Goal: Task Accomplishment & Management: Manage account settings

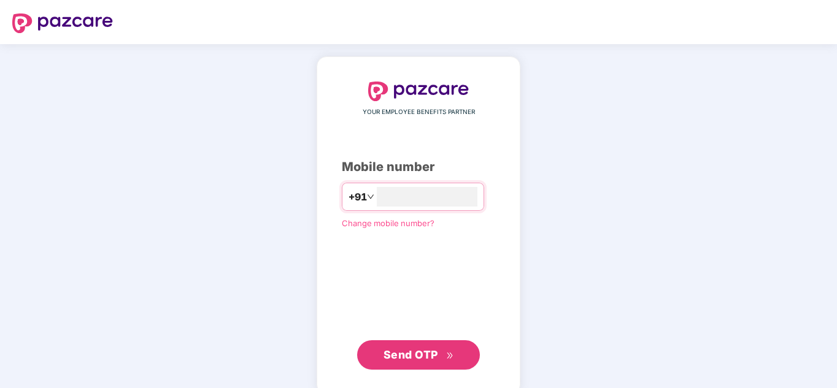
type input "**********"
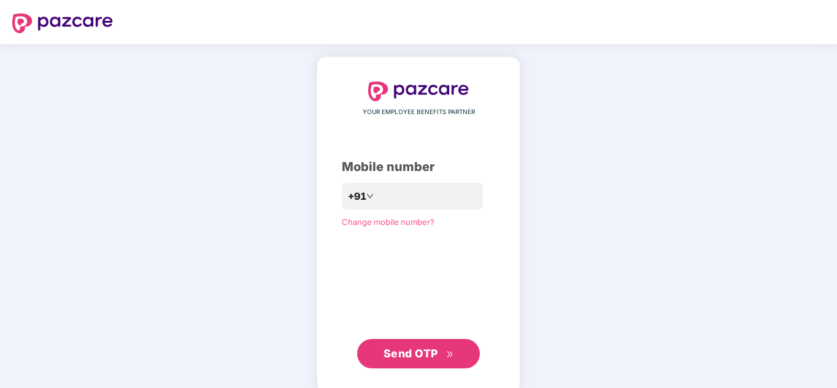
click at [426, 346] on span "Send OTP" at bounding box center [419, 353] width 71 height 17
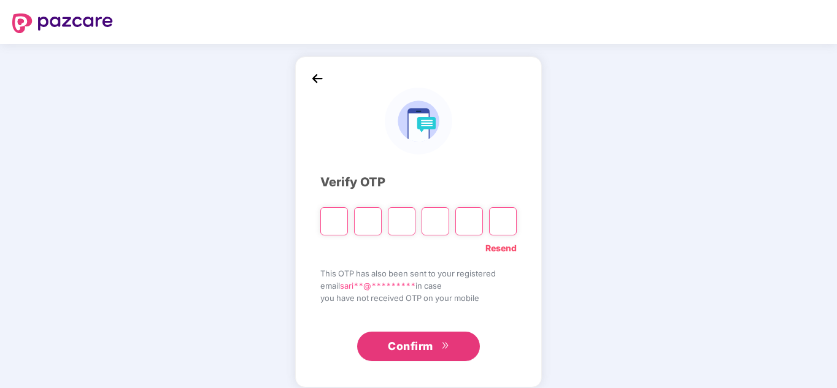
type input "*"
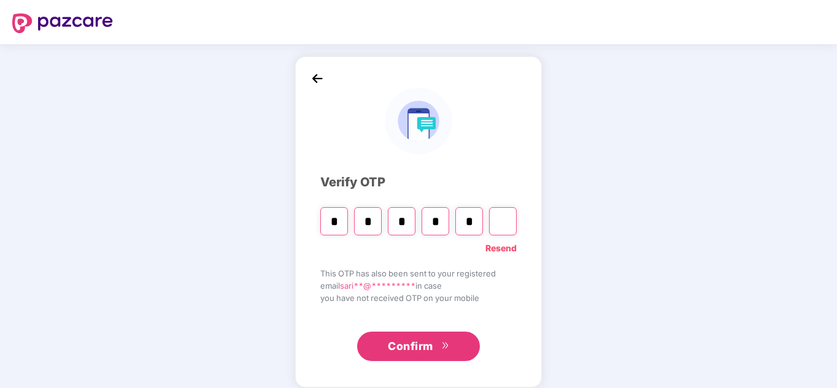
type input "*"
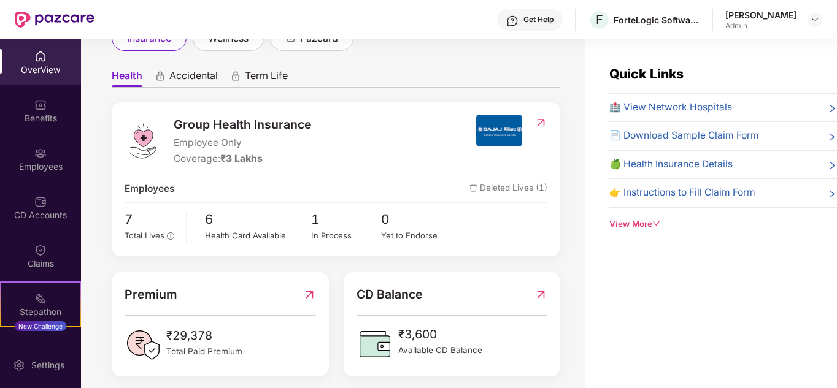
scroll to position [102, 0]
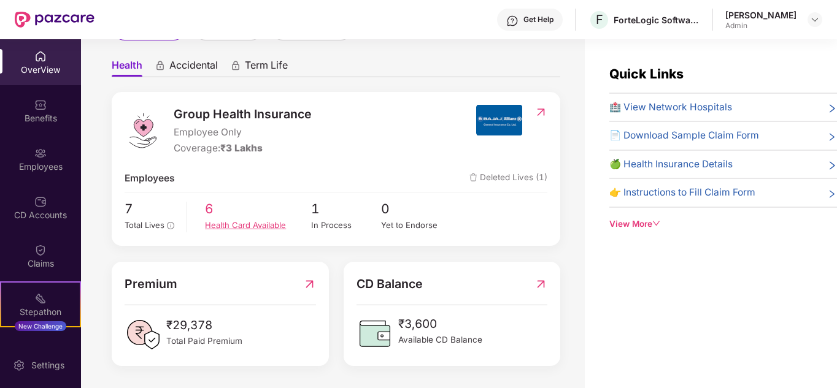
click at [228, 225] on div "Health Card Available" at bounding box center [258, 225] width 106 height 13
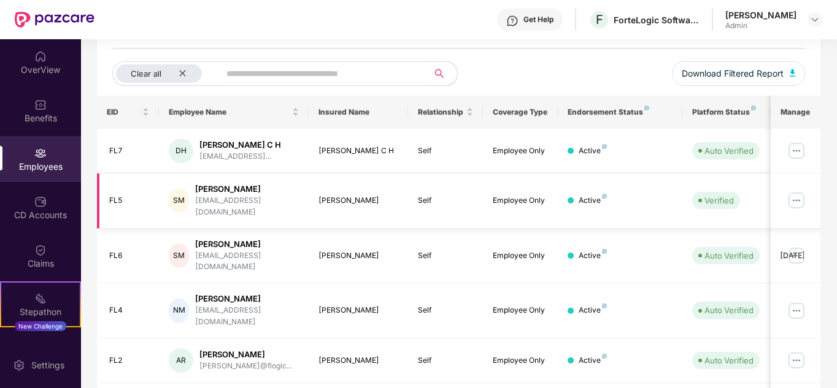
scroll to position [132, 0]
click at [616, 109] on div "Endorsement Status" at bounding box center [620, 114] width 105 height 10
click at [641, 118] on th "Endorsement Status" at bounding box center [620, 113] width 125 height 33
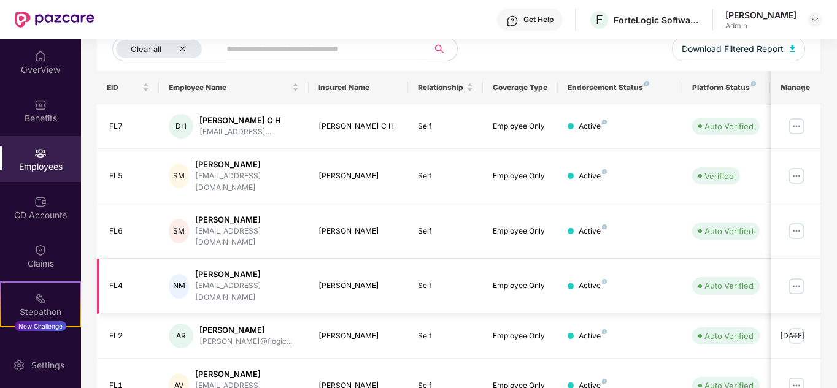
scroll to position [158, 0]
click at [795, 133] on img at bounding box center [797, 127] width 20 height 20
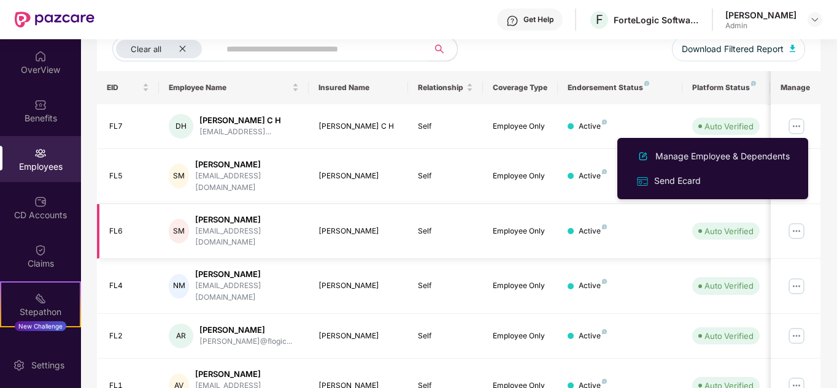
click at [639, 206] on td "Active" at bounding box center [620, 231] width 125 height 55
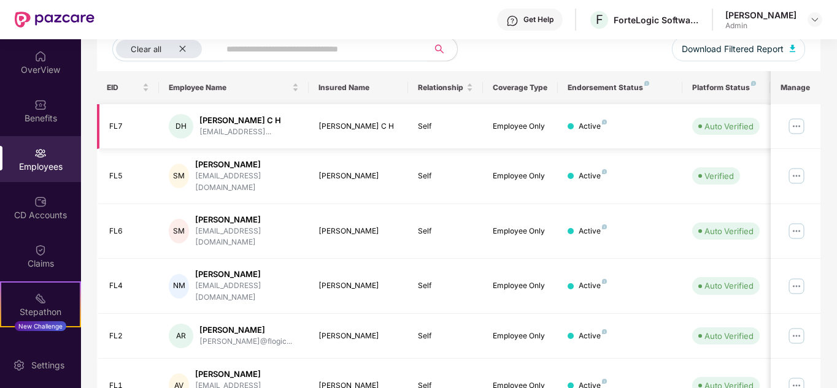
click at [796, 122] on img at bounding box center [797, 127] width 20 height 20
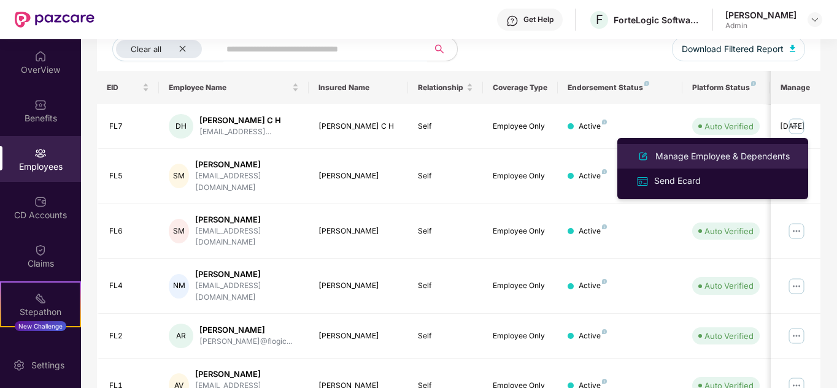
click at [740, 151] on div "Manage Employee & Dependents" at bounding box center [722, 157] width 139 height 14
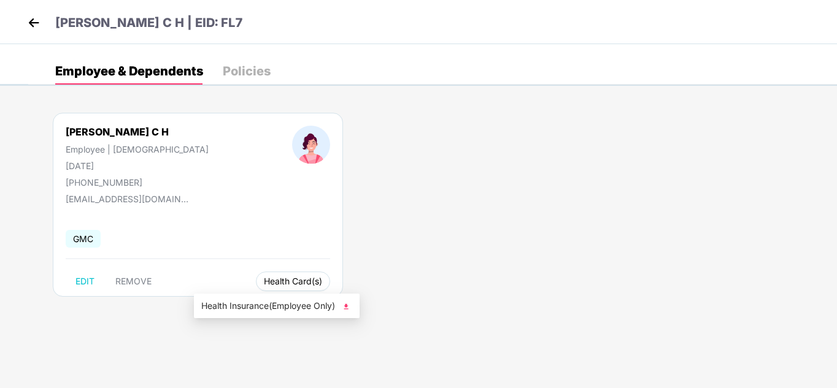
click at [264, 279] on span "Health Card(s)" at bounding box center [293, 282] width 58 height 6
click at [344, 303] on img at bounding box center [346, 307] width 12 height 12
click at [29, 24] on img at bounding box center [34, 23] width 18 height 18
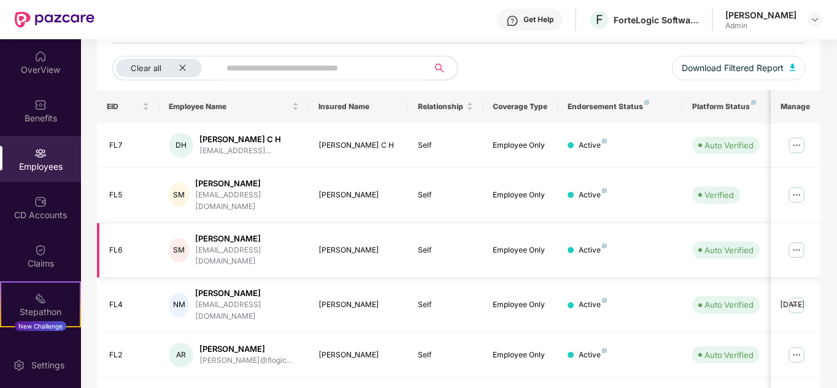
scroll to position [139, 0]
click at [797, 240] on img at bounding box center [797, 250] width 20 height 20
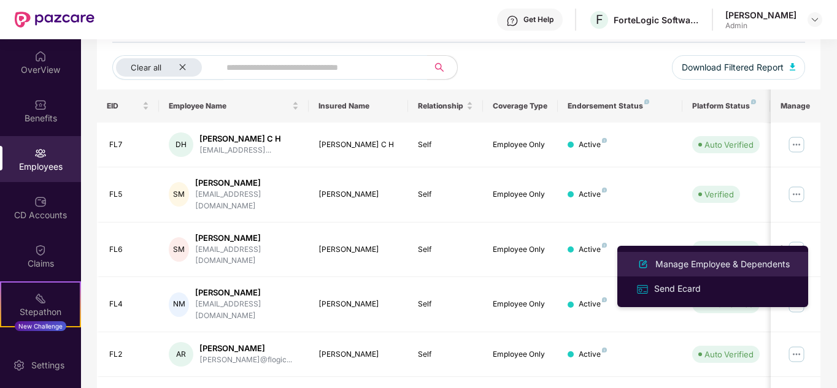
click at [730, 260] on div "Manage Employee & Dependents" at bounding box center [722, 265] width 139 height 14
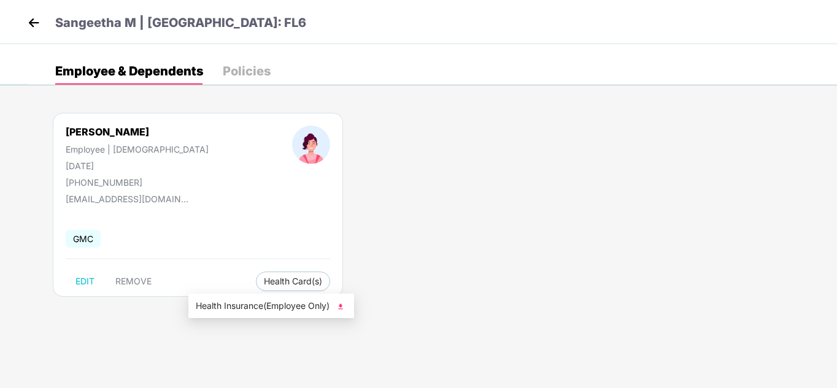
click at [342, 304] on img at bounding box center [340, 307] width 12 height 12
click at [30, 25] on img at bounding box center [34, 23] width 18 height 18
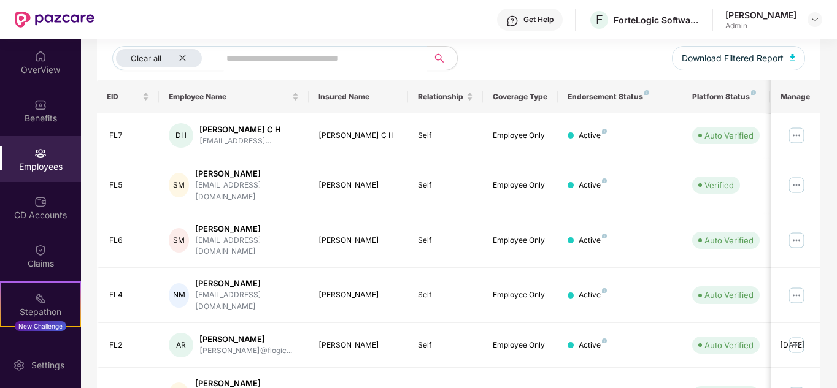
scroll to position [149, 0]
click at [797, 285] on img at bounding box center [797, 295] width 20 height 20
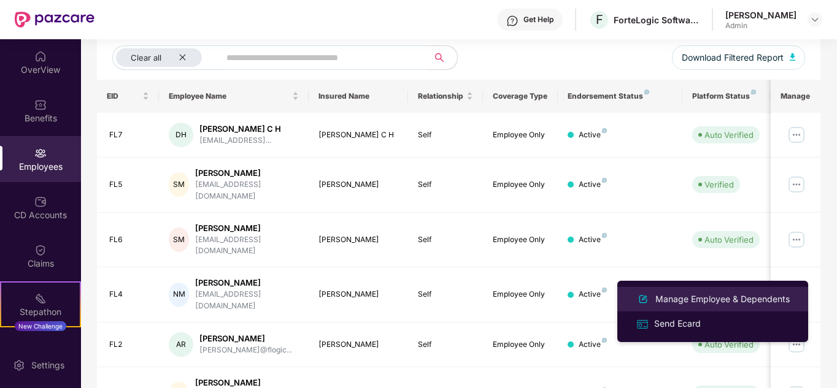
click at [722, 292] on div "Manage Employee & Dependents" at bounding box center [712, 299] width 159 height 15
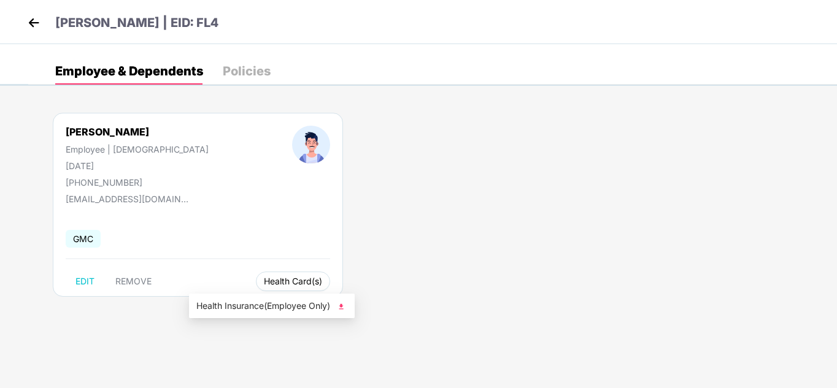
click at [264, 279] on span "Health Card(s)" at bounding box center [293, 282] width 58 height 6
click at [341, 307] on img at bounding box center [341, 307] width 12 height 12
click at [33, 25] on img at bounding box center [34, 23] width 18 height 18
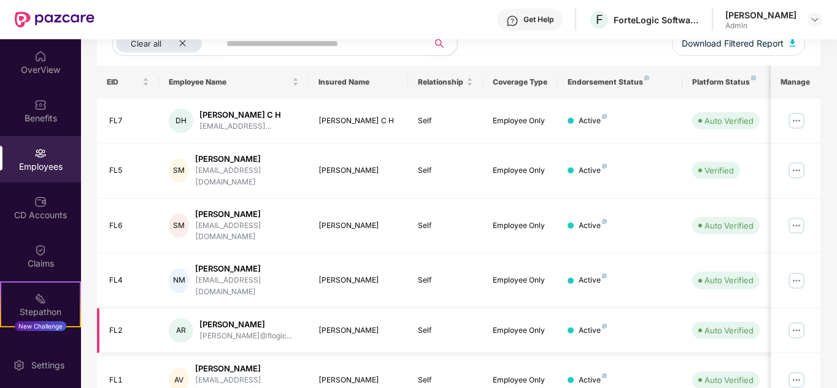
scroll to position [187, 0]
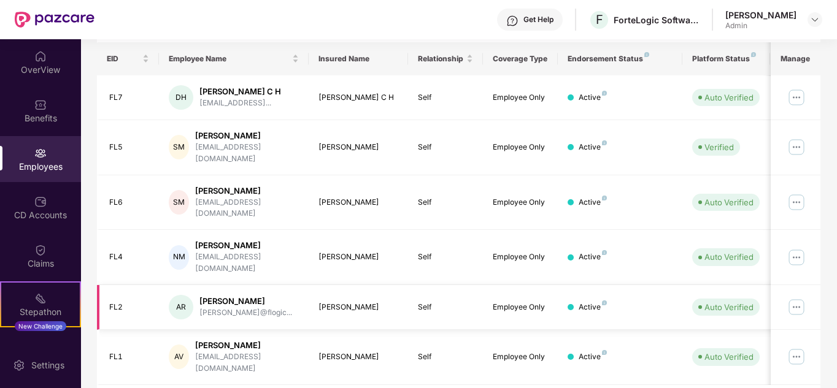
click at [795, 298] on img at bounding box center [797, 308] width 20 height 20
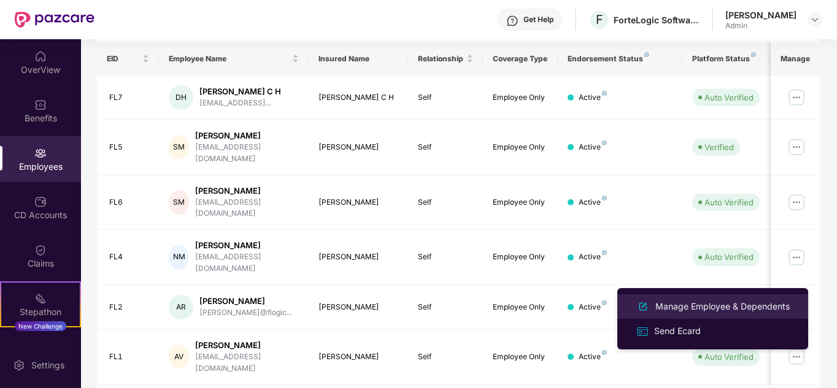
click at [726, 304] on div "Manage Employee & Dependents" at bounding box center [722, 307] width 139 height 14
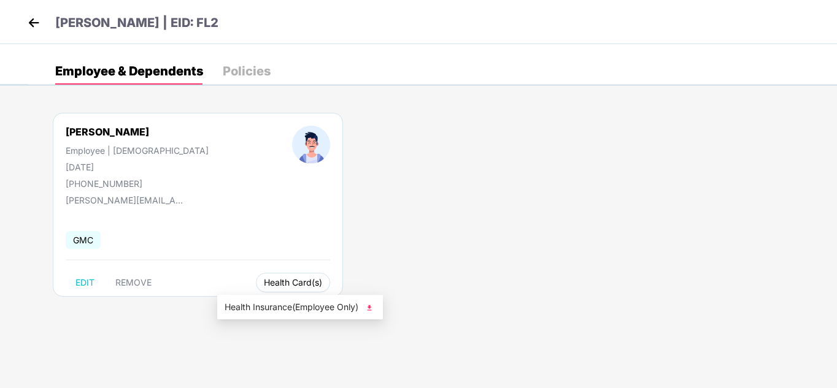
click at [269, 280] on span "Health Card(s)" at bounding box center [293, 283] width 58 height 6
click at [370, 309] on img at bounding box center [369, 308] width 12 height 12
click at [36, 22] on img at bounding box center [34, 23] width 18 height 18
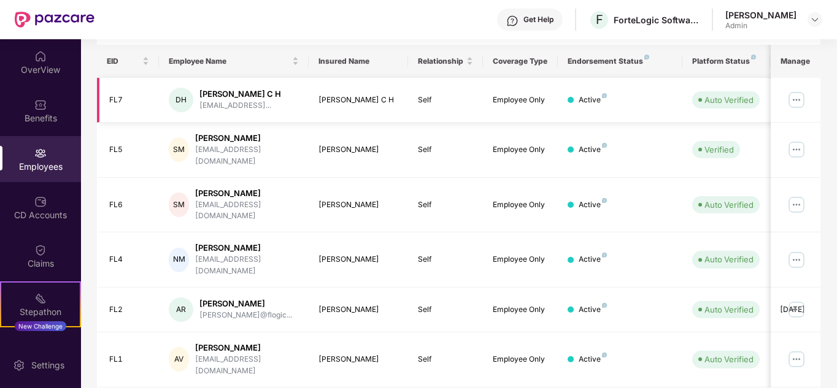
scroll to position [183, 0]
click at [797, 350] on img at bounding box center [797, 360] width 20 height 20
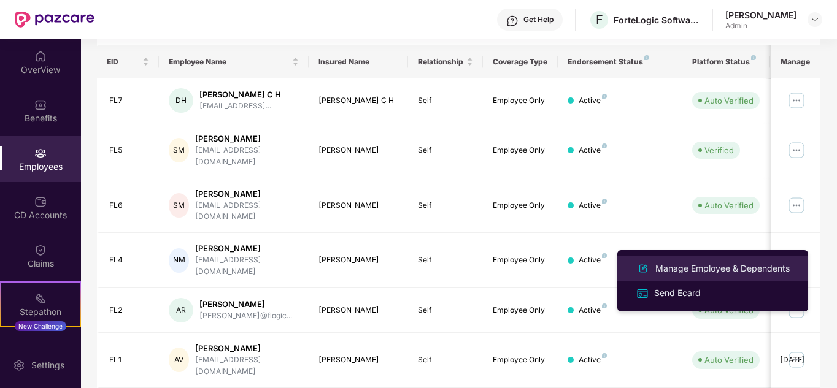
click at [752, 275] on div "Manage Employee & Dependents" at bounding box center [722, 269] width 139 height 14
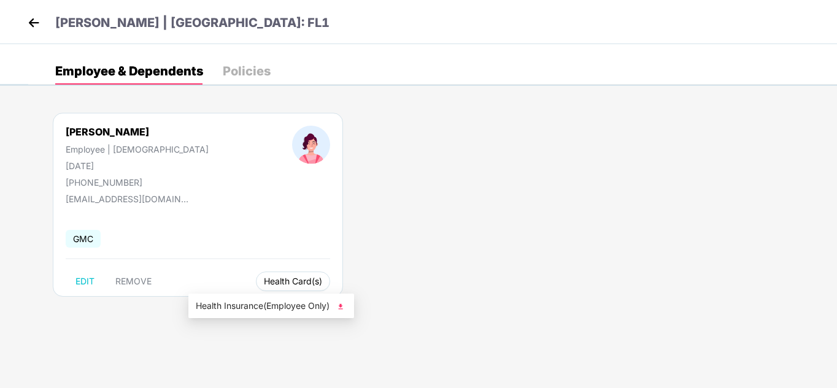
click at [264, 284] on span "Health Card(s)" at bounding box center [293, 282] width 58 height 6
click at [338, 307] on img at bounding box center [340, 307] width 12 height 12
click at [31, 26] on img at bounding box center [34, 23] width 18 height 18
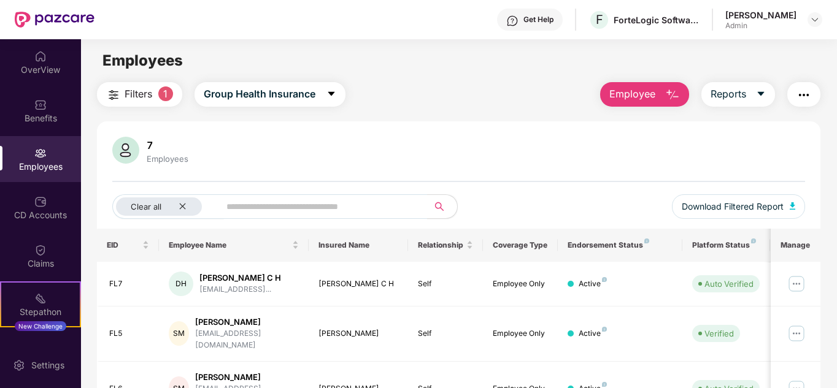
click at [122, 150] on img at bounding box center [125, 150] width 27 height 27
click at [304, 214] on input "text" at bounding box center [318, 207] width 185 height 18
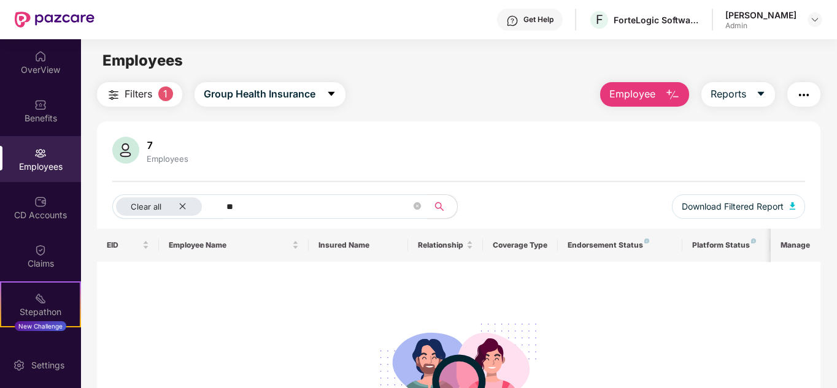
type input "*"
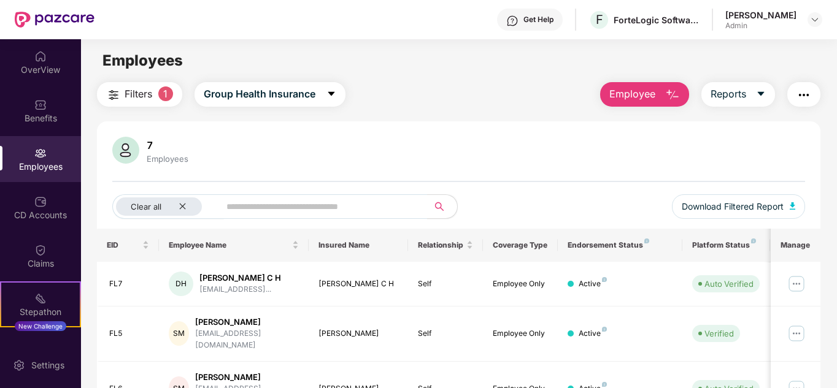
click at [155, 298] on td "FL7" at bounding box center [128, 284] width 63 height 45
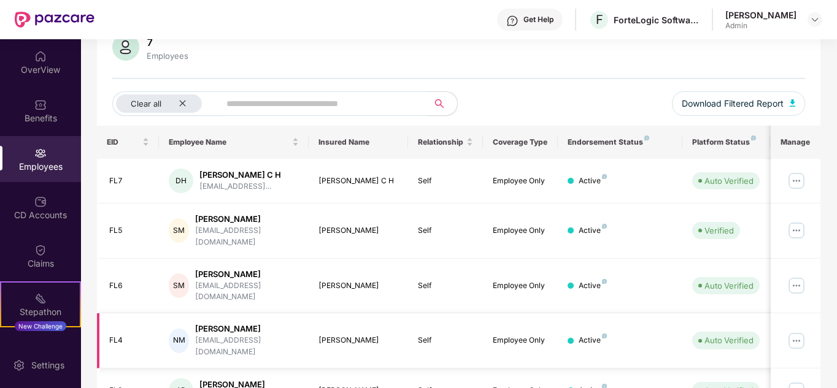
scroll to position [102, 0]
click at [125, 56] on img at bounding box center [125, 47] width 27 height 27
click at [52, 159] on div "Employees" at bounding box center [40, 159] width 81 height 46
click at [39, 170] on div "Employees" at bounding box center [40, 167] width 81 height 12
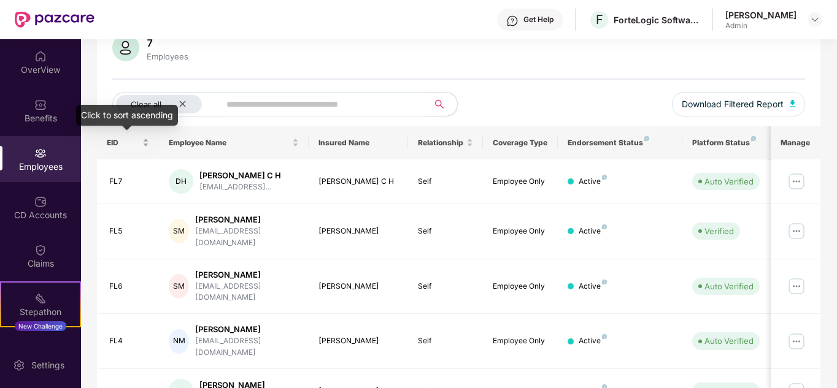
click at [146, 144] on div "EID" at bounding box center [128, 143] width 43 height 12
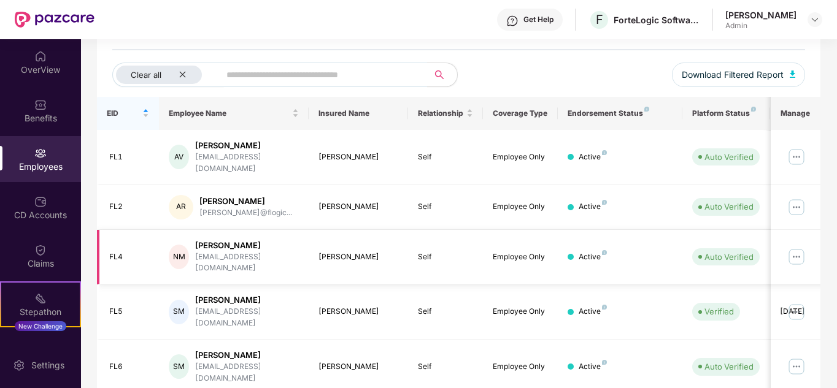
scroll to position [0, 0]
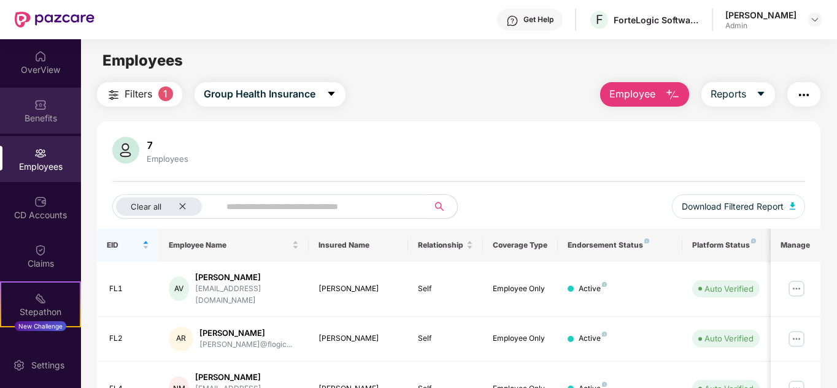
click at [37, 109] on img at bounding box center [40, 105] width 12 height 12
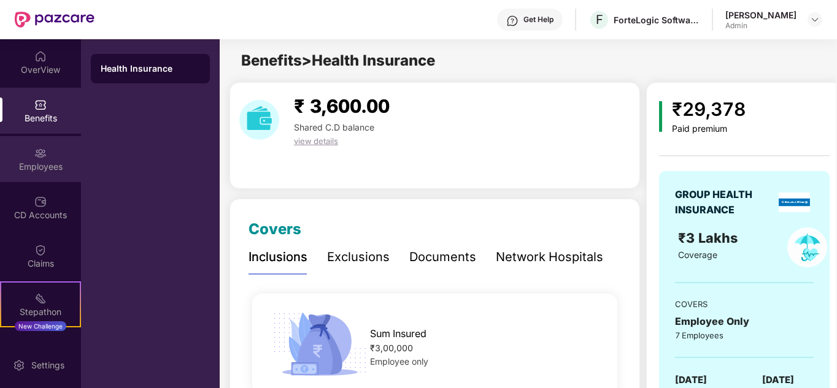
click at [27, 163] on div "Employees" at bounding box center [40, 167] width 81 height 12
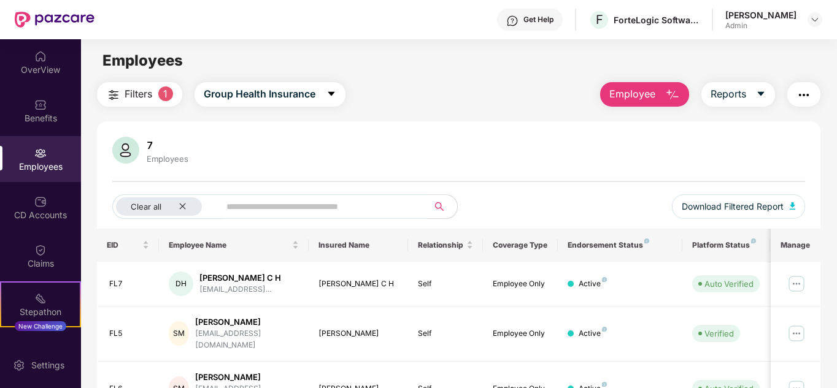
click at [166, 91] on span "1" at bounding box center [165, 94] width 15 height 15
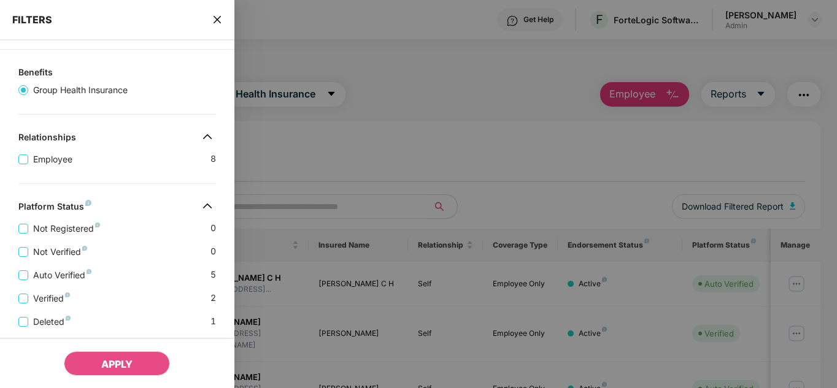
scroll to position [113, 0]
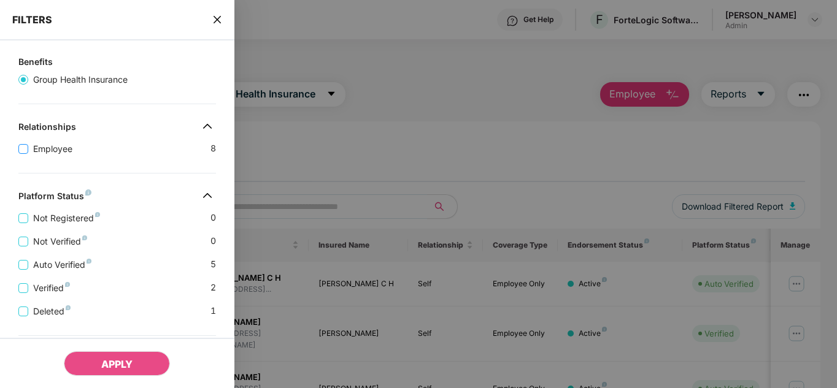
click at [33, 148] on span "Employee" at bounding box center [52, 149] width 49 height 14
click at [126, 363] on span "APPLY" at bounding box center [116, 364] width 31 height 12
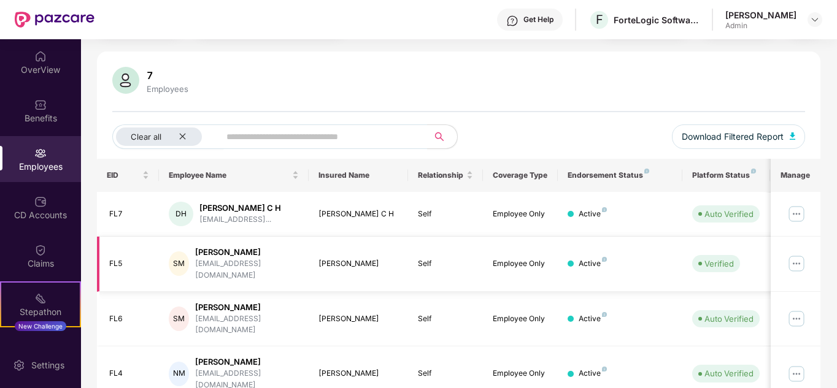
scroll to position [69, 0]
click at [131, 83] on img at bounding box center [125, 81] width 27 height 27
click at [43, 155] on img at bounding box center [40, 153] width 12 height 12
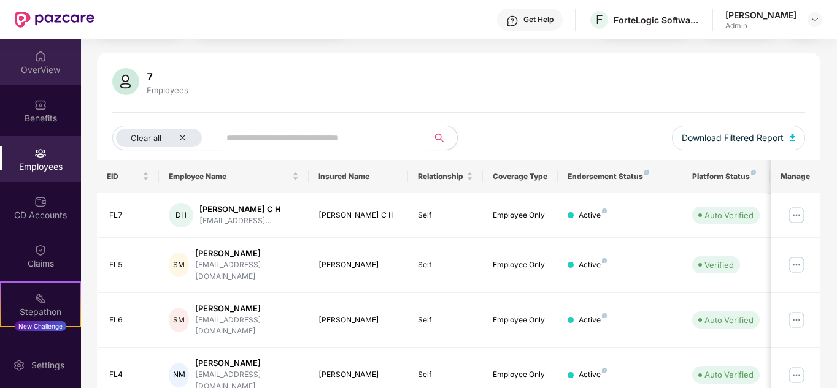
click at [36, 56] on img at bounding box center [40, 56] width 12 height 12
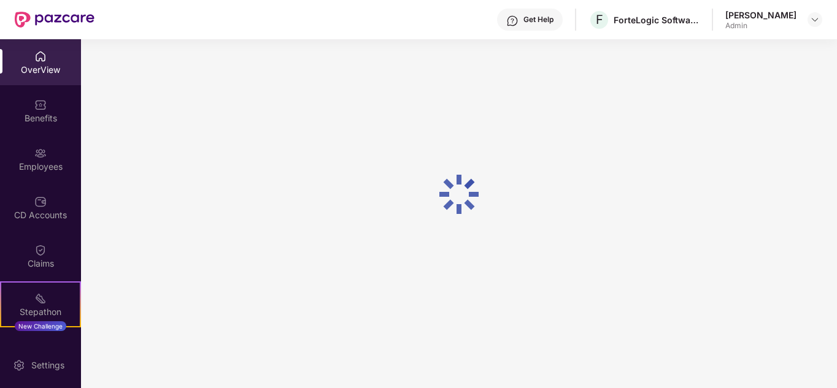
scroll to position [39, 0]
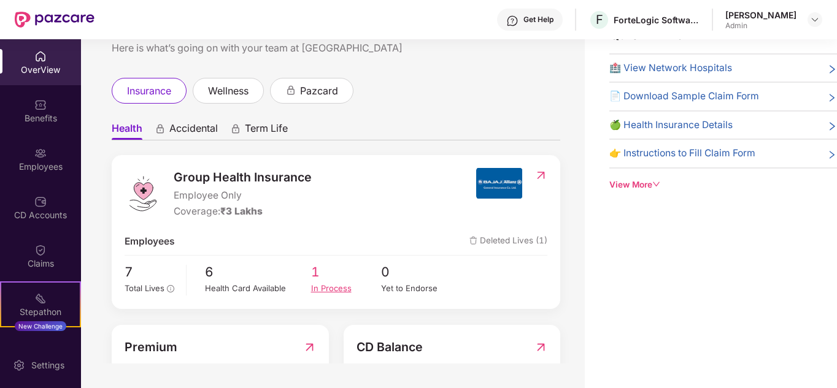
click at [322, 279] on span "1" at bounding box center [346, 272] width 71 height 20
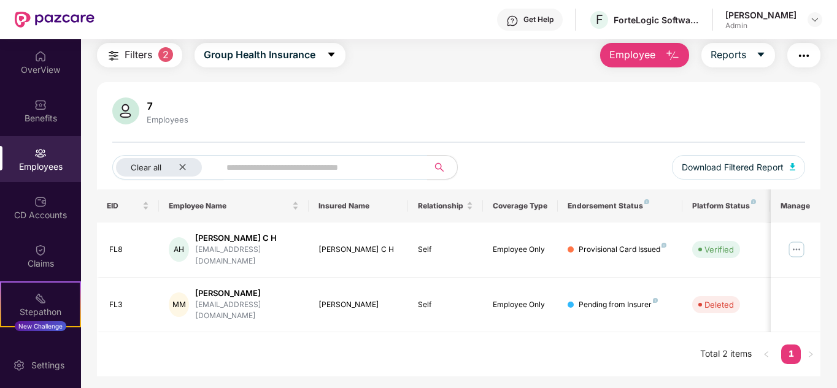
scroll to position [39, 0]
click at [58, 75] on div "OverView" at bounding box center [40, 70] width 81 height 12
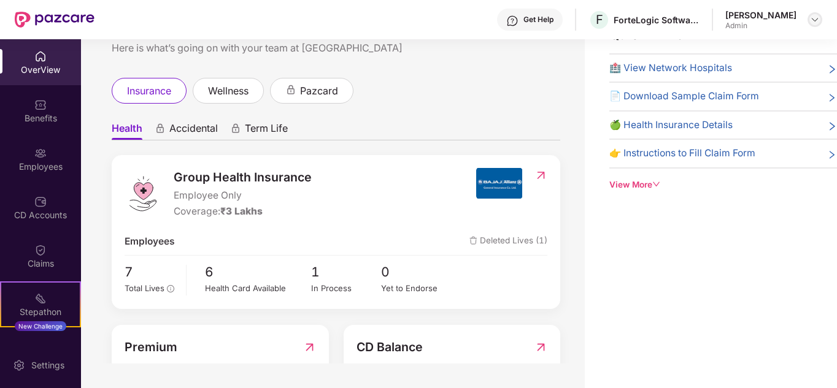
click at [814, 17] on img at bounding box center [815, 20] width 10 height 10
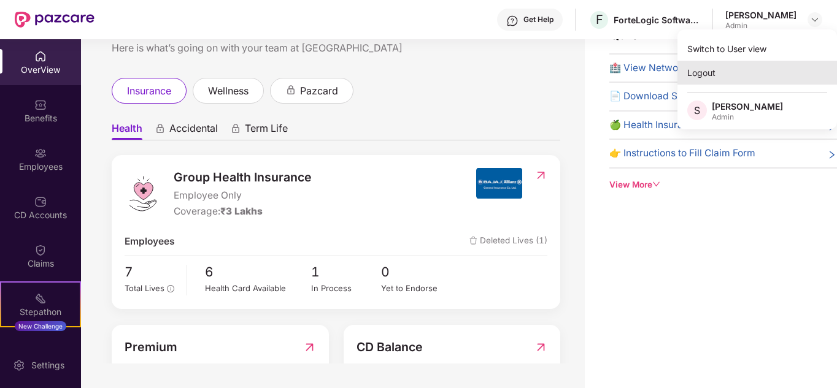
click at [747, 67] on div "Logout" at bounding box center [757, 73] width 160 height 24
